Goal: Find specific page/section: Find specific page/section

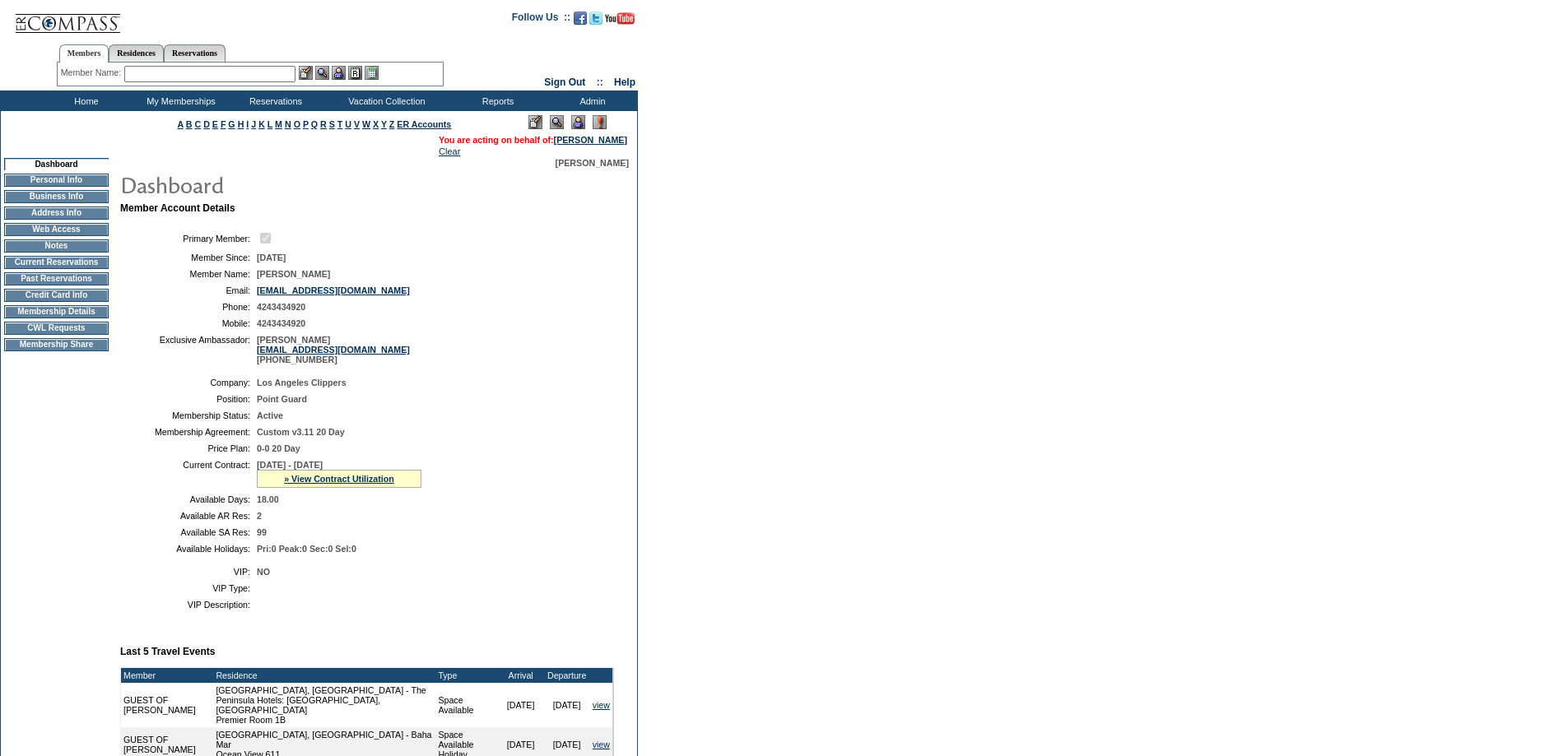
click at [1012, 280] on form "Follow Us ::" at bounding box center [784, 535] width 1568 height 1071
click at [59, 335] on td "CWL Requests" at bounding box center [56, 328] width 105 height 13
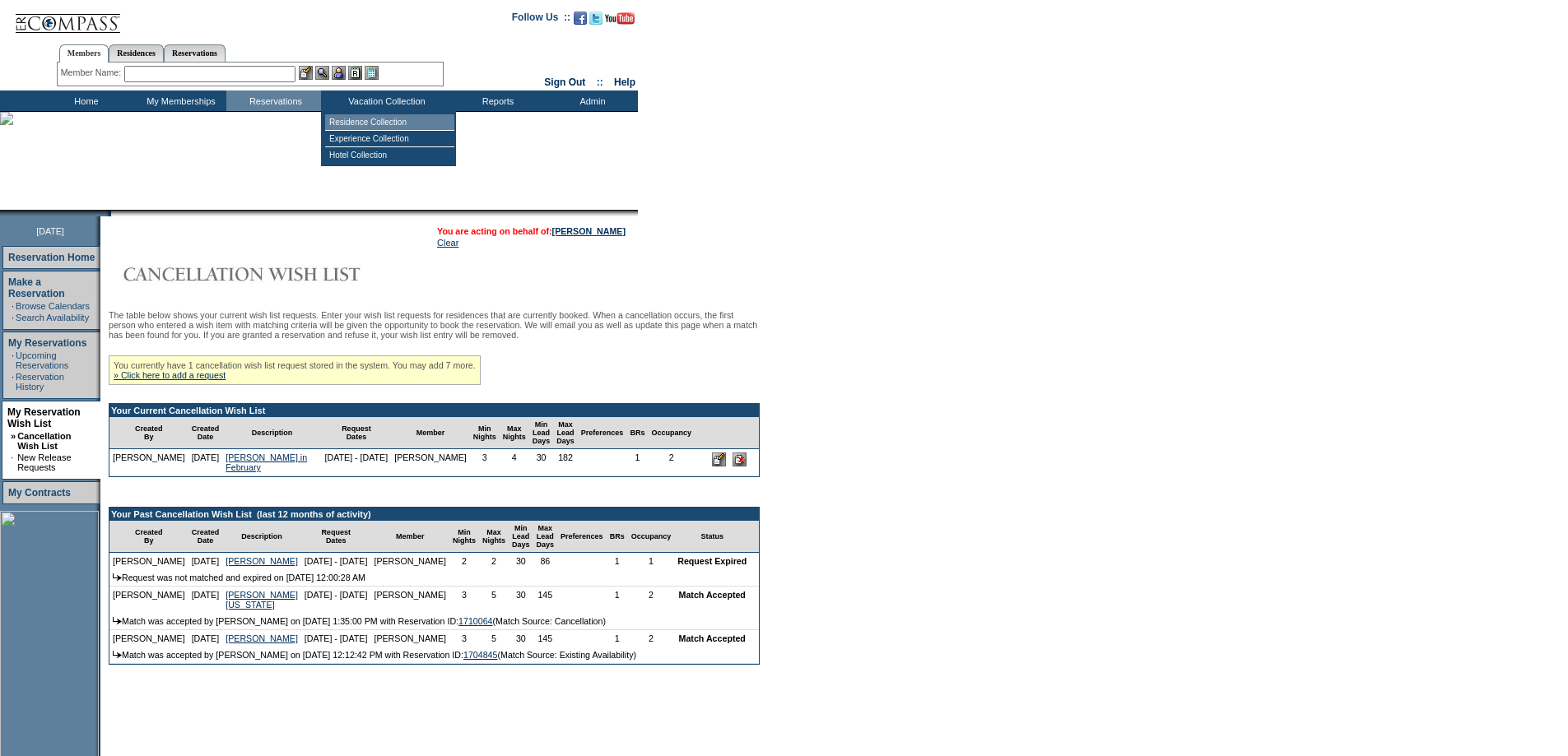
click at [372, 121] on td "Residence Collection" at bounding box center [389, 123] width 129 height 16
